Goal: Task Accomplishment & Management: Manage account settings

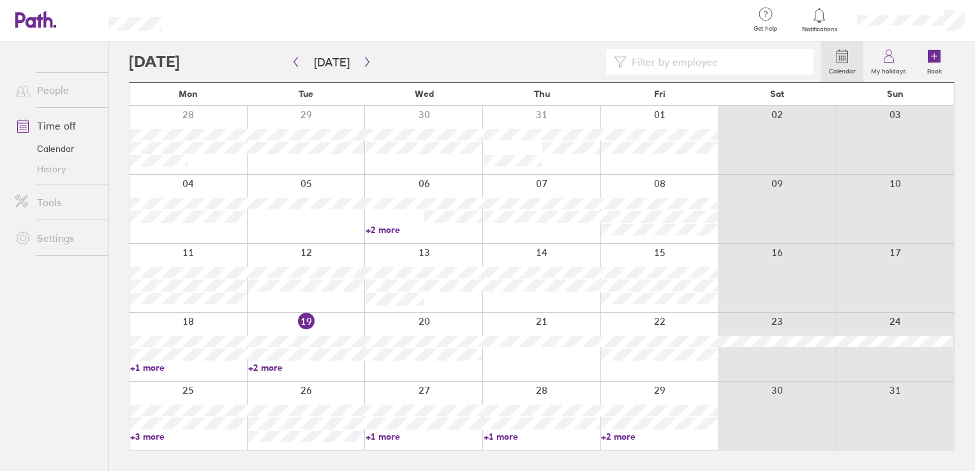
click at [147, 434] on link "+3 more" at bounding box center [188, 436] width 117 height 11
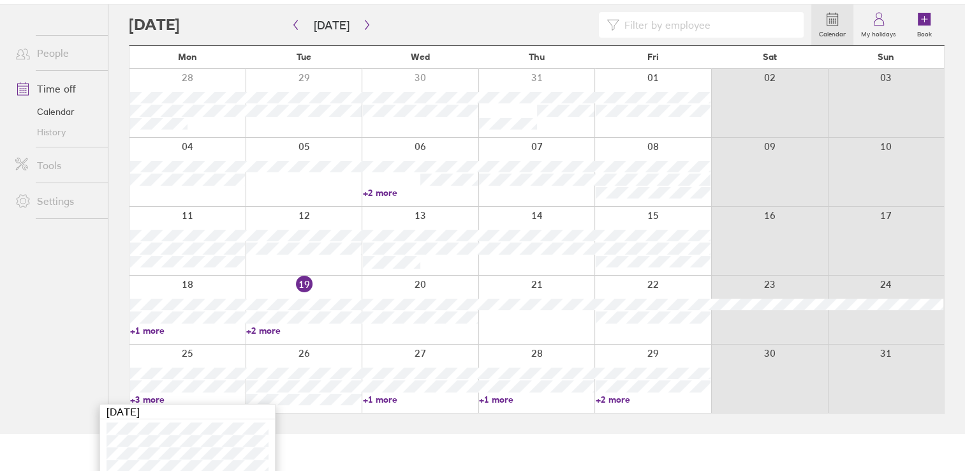
scroll to position [57, 0]
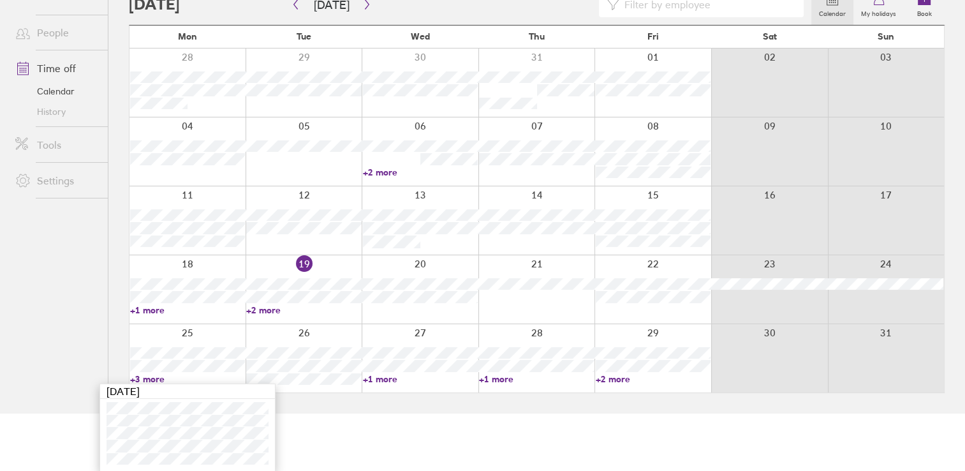
click at [381, 377] on link "+1 more" at bounding box center [420, 378] width 115 height 11
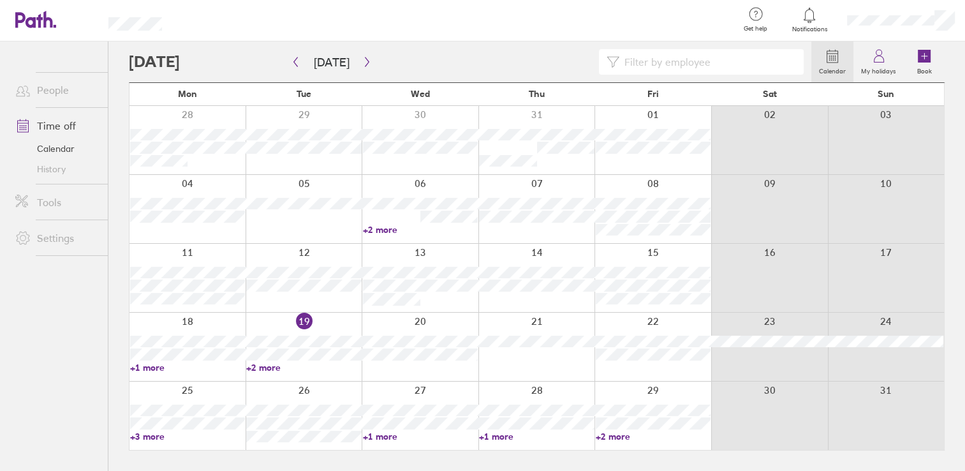
scroll to position [0, 0]
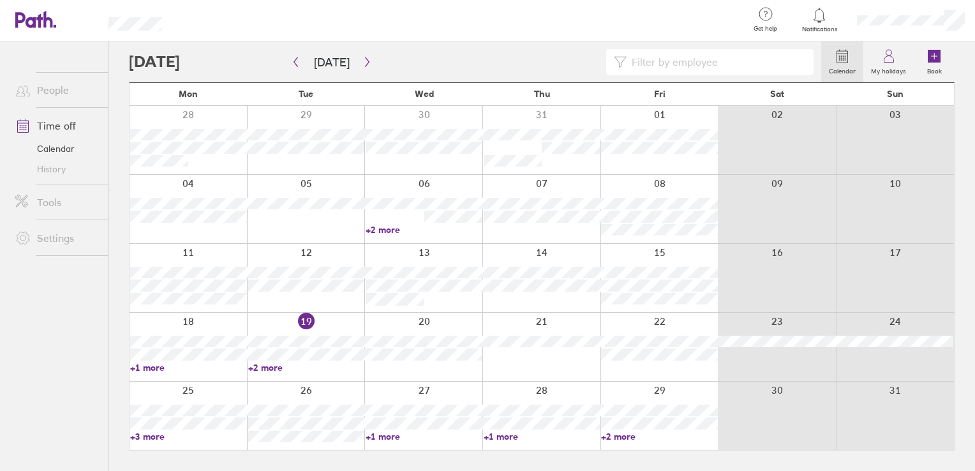
click at [385, 433] on link "+1 more" at bounding box center [424, 436] width 117 height 11
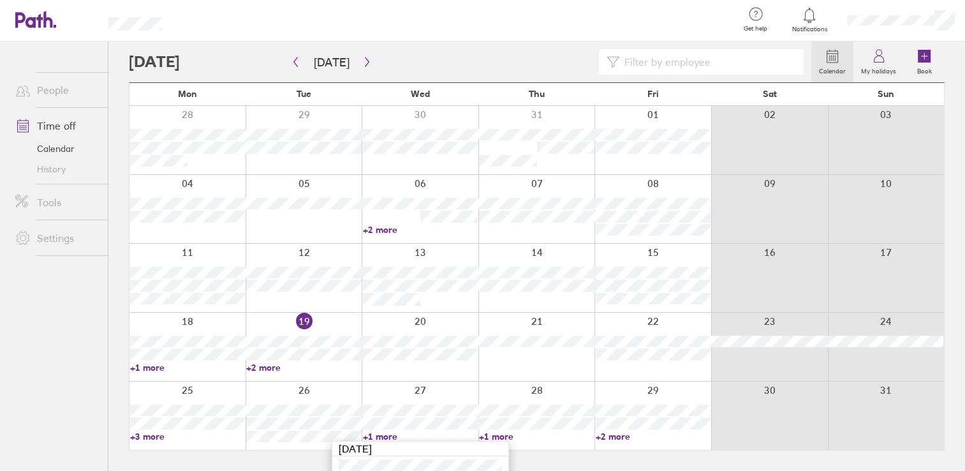
scroll to position [31, 0]
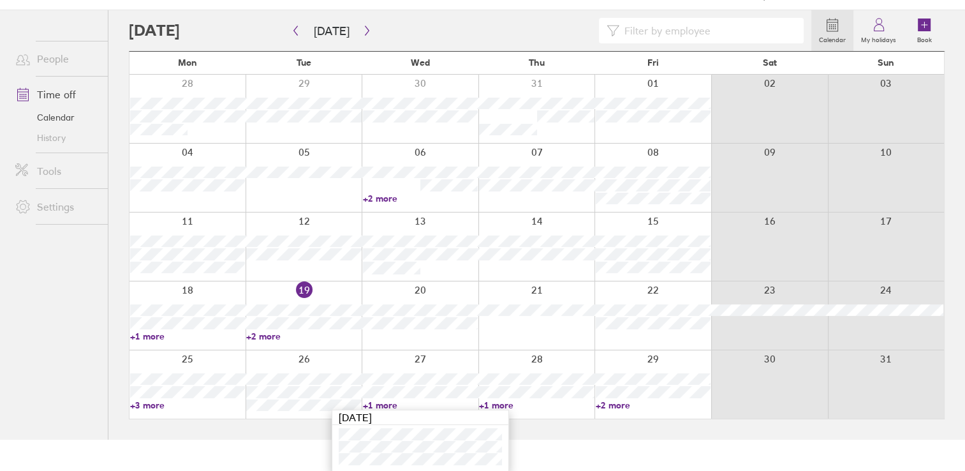
click at [572, 440] on html "Get help FAQs Contact us Notifications My profile Sign out People Time off Cale…" at bounding box center [482, 204] width 965 height 471
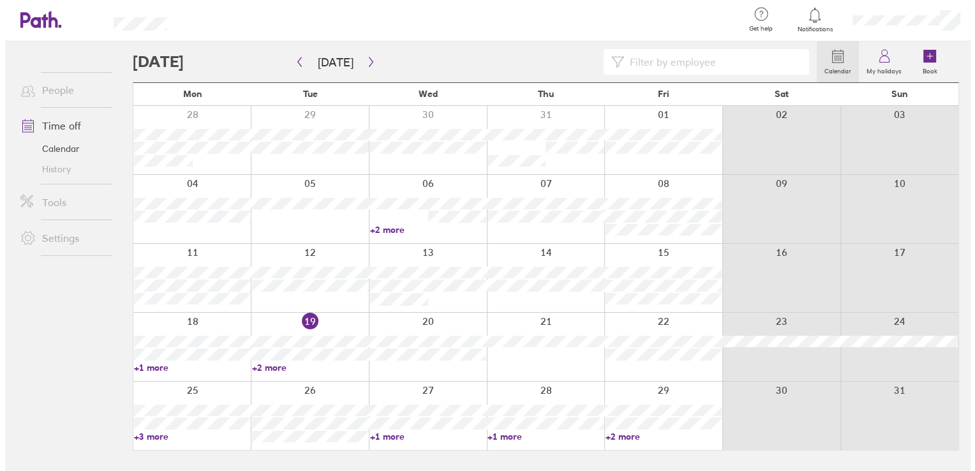
scroll to position [0, 0]
click at [365, 61] on icon "button" at bounding box center [367, 62] width 4 height 10
